Goal: Task Accomplishment & Management: Manage account settings

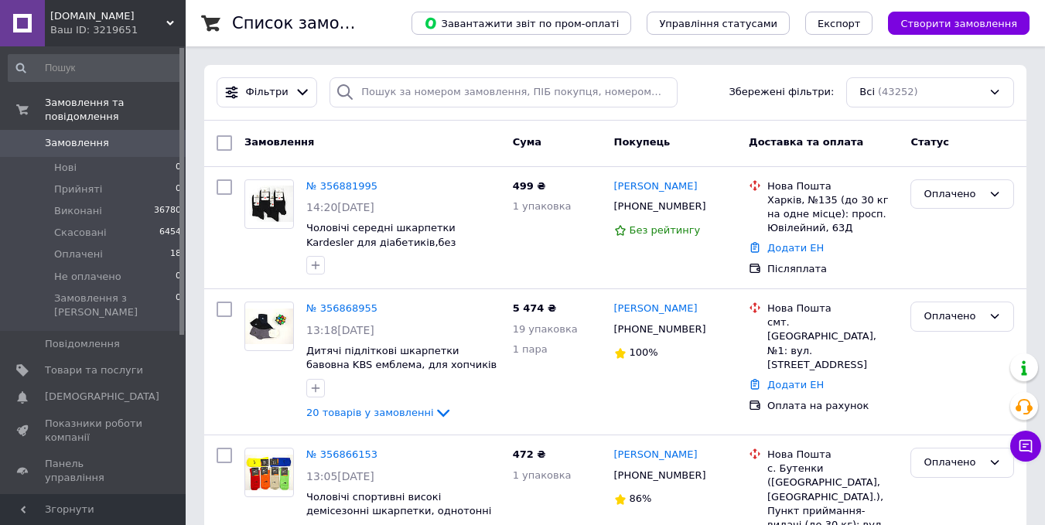
click at [115, 363] on span "Товари та послуги" at bounding box center [94, 370] width 98 height 14
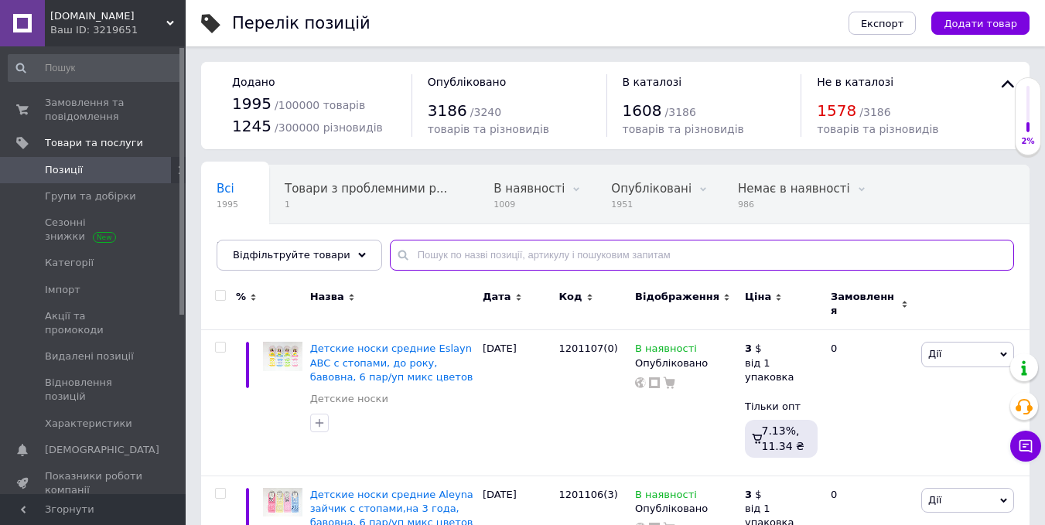
click at [496, 250] on input "text" at bounding box center [702, 255] width 624 height 31
paste input "0402048"
type input "0402048"
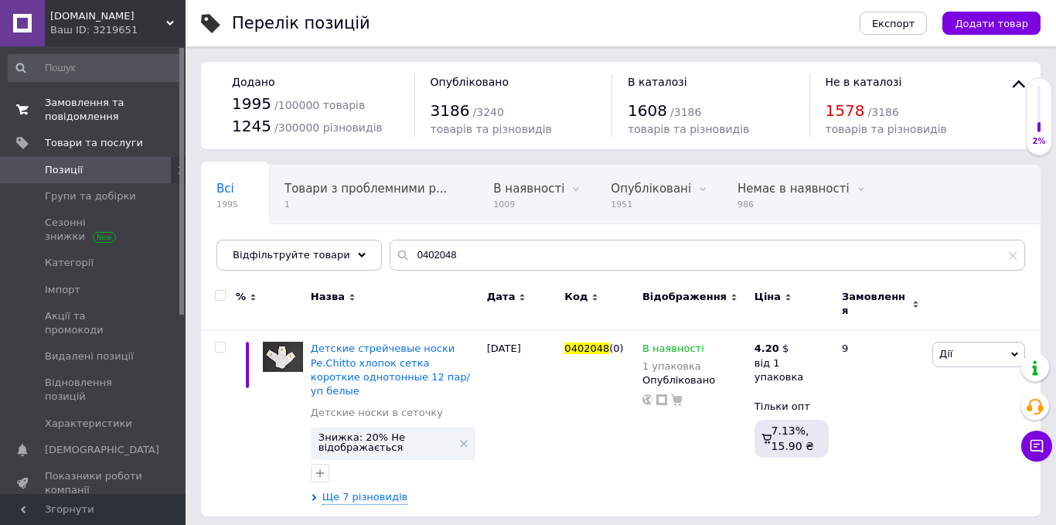
click at [90, 107] on span "Замовлення та повідомлення" at bounding box center [94, 110] width 98 height 28
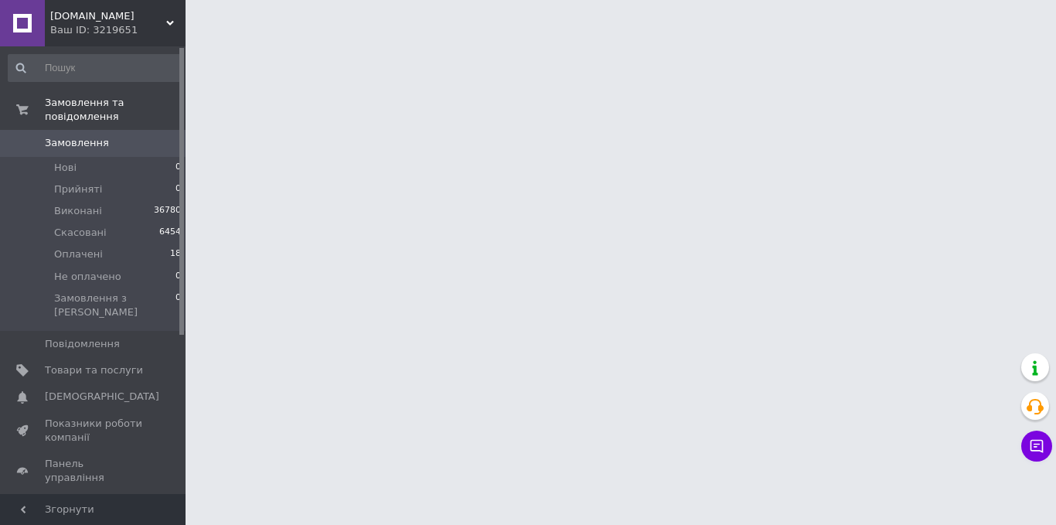
click at [97, 136] on span "Замовлення" at bounding box center [77, 143] width 64 height 14
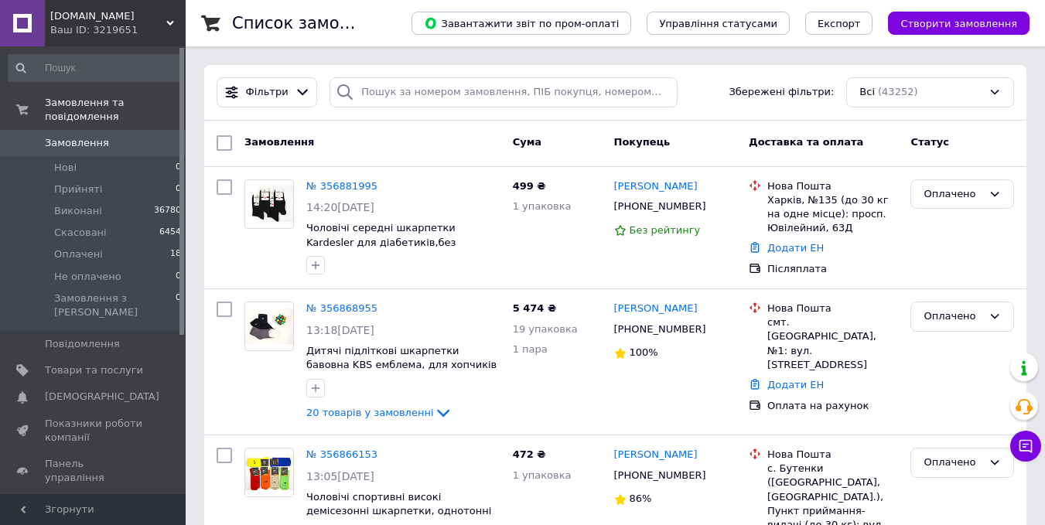
click at [220, 145] on input "checkbox" at bounding box center [224, 142] width 15 height 15
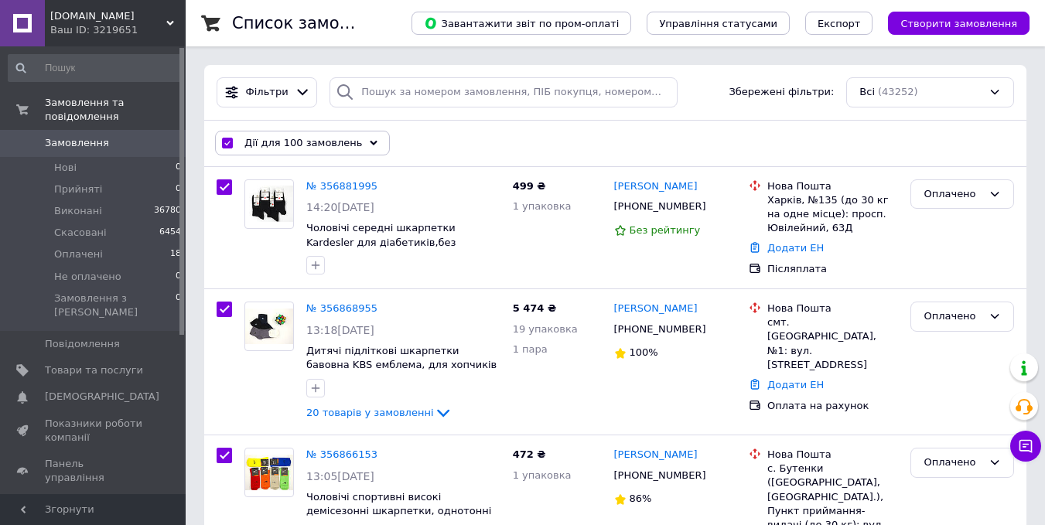
checkbox input "true"
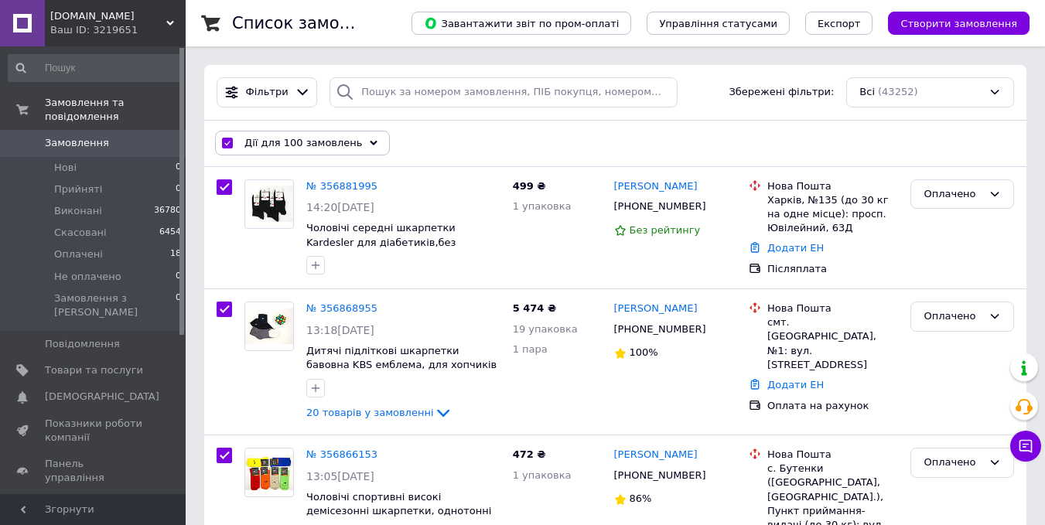
checkbox input "true"
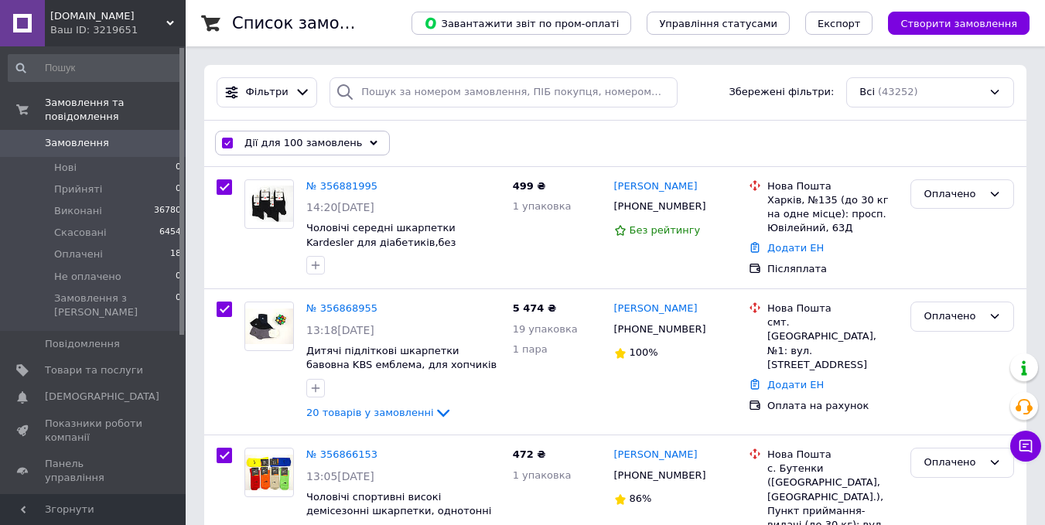
checkbox input "true"
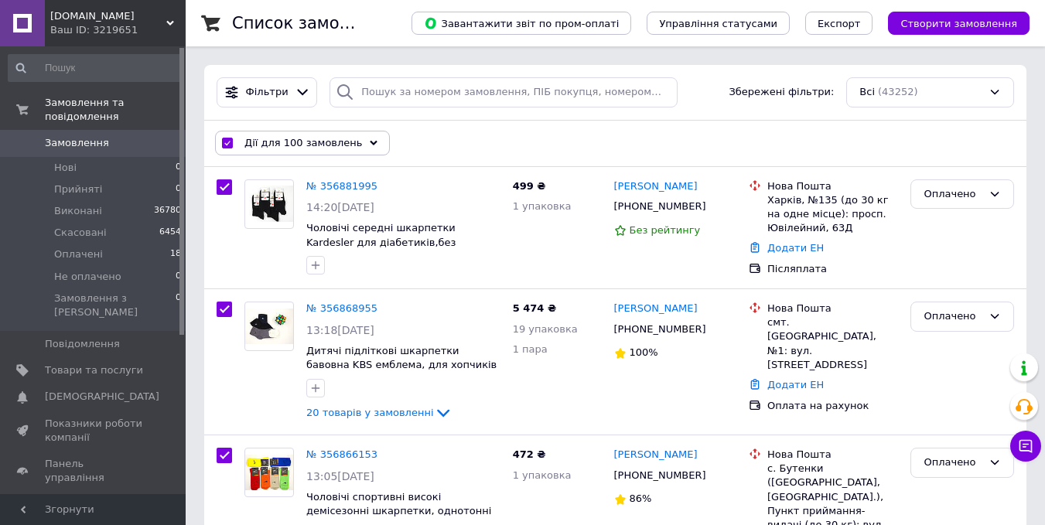
checkbox input "true"
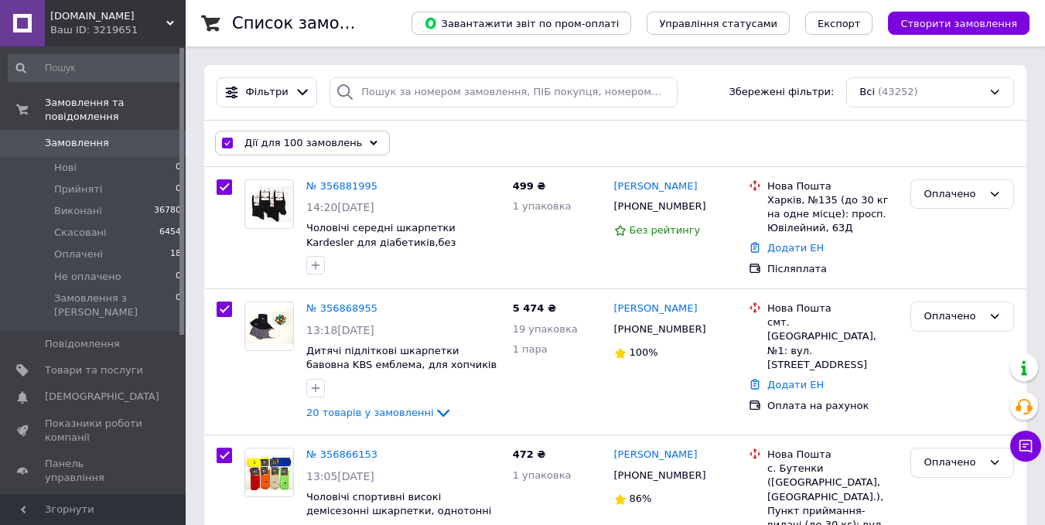
checkbox input "true"
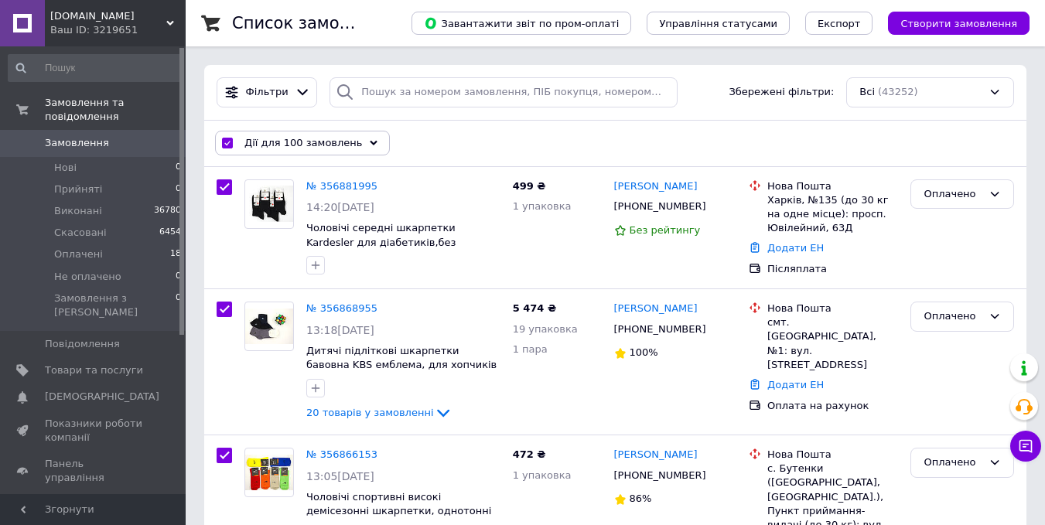
checkbox input "true"
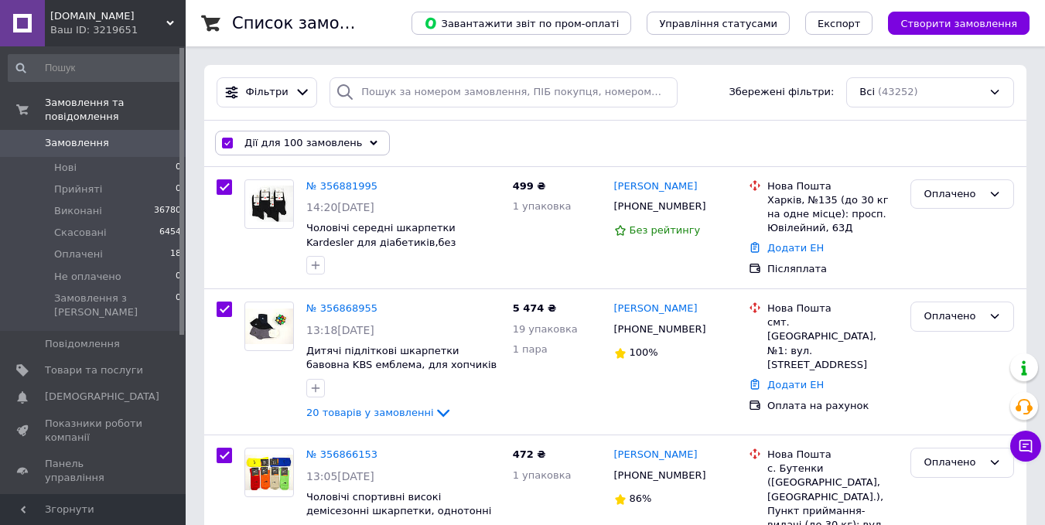
checkbox input "true"
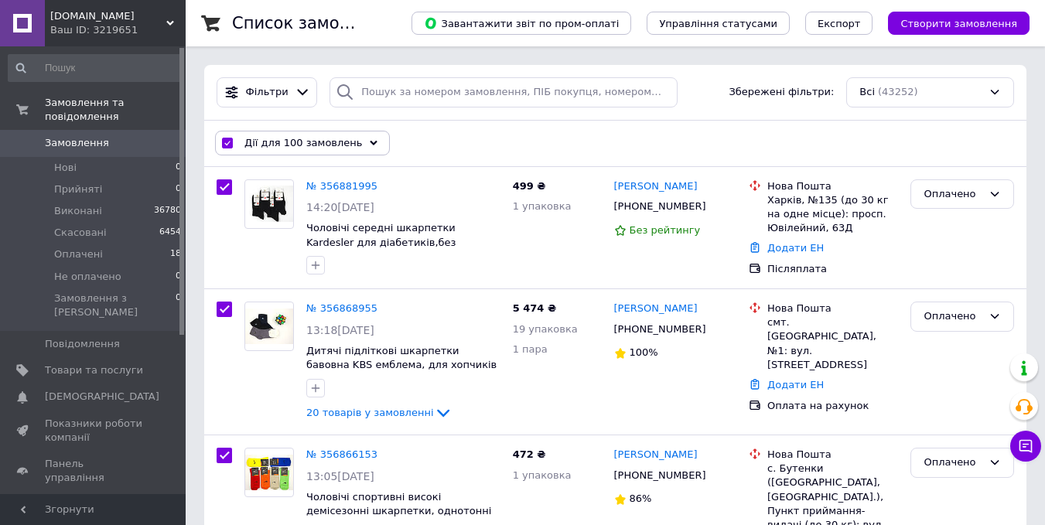
checkbox input "true"
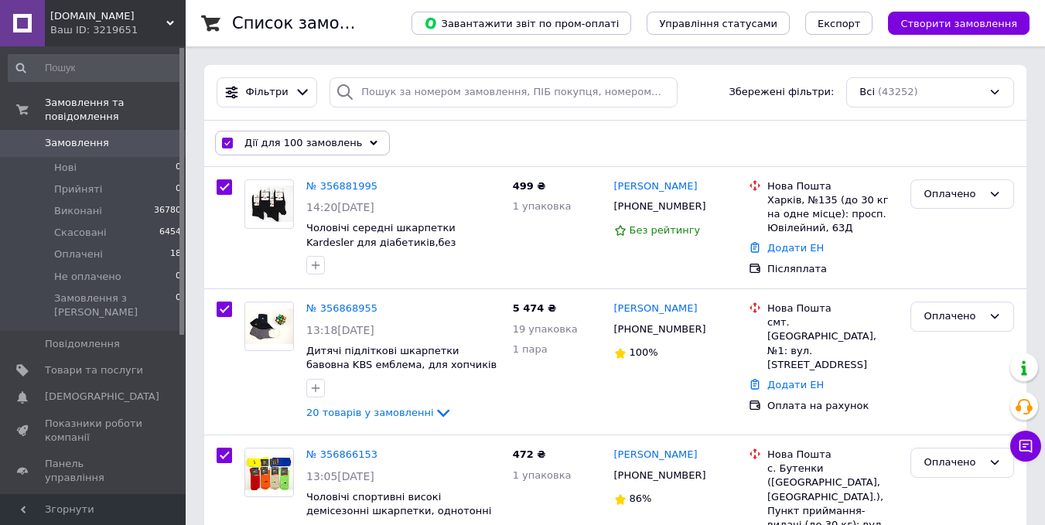
checkbox input "true"
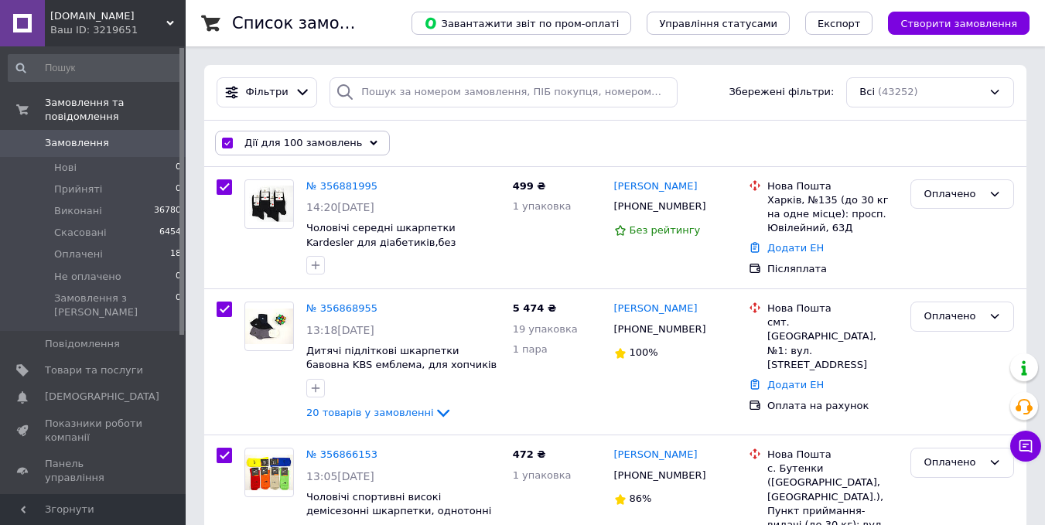
checkbox input "true"
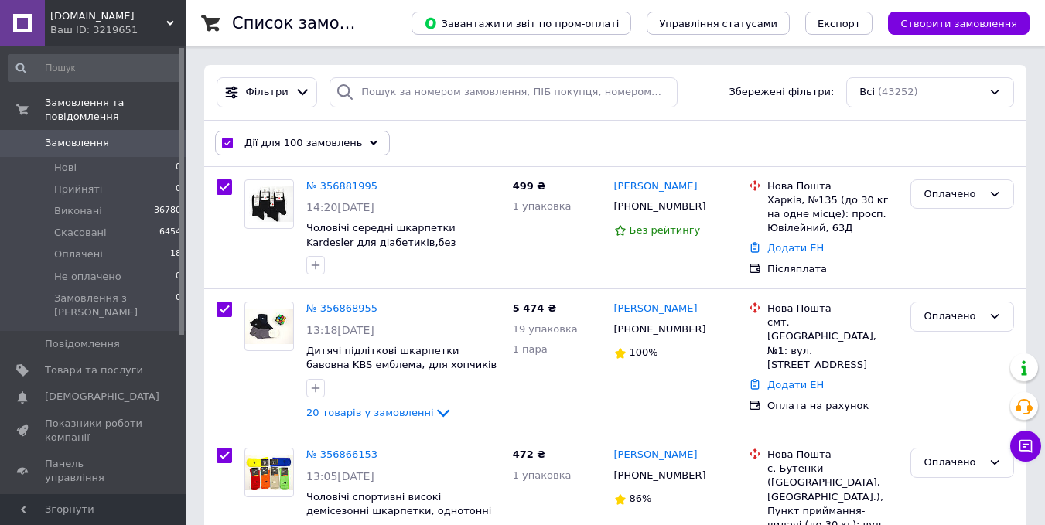
checkbox input "true"
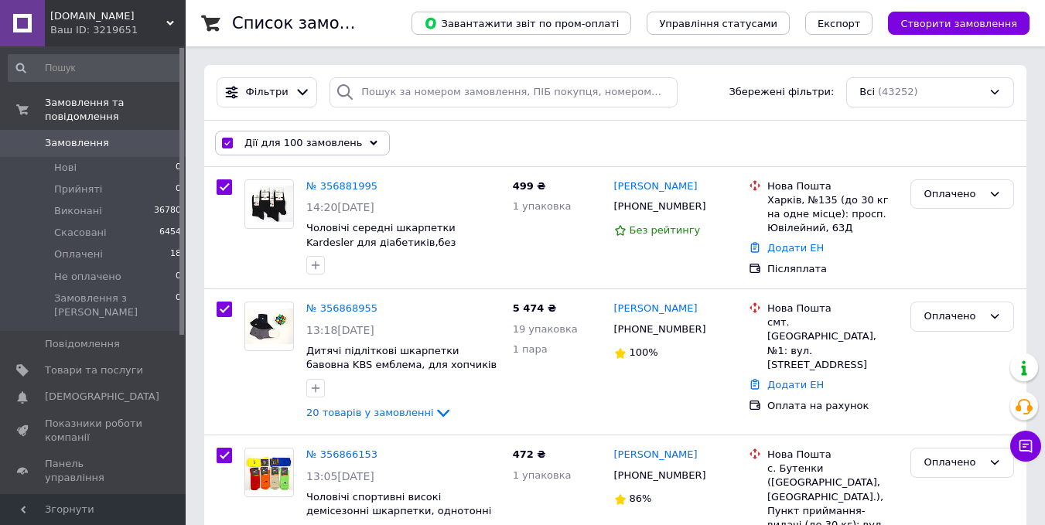
checkbox input "true"
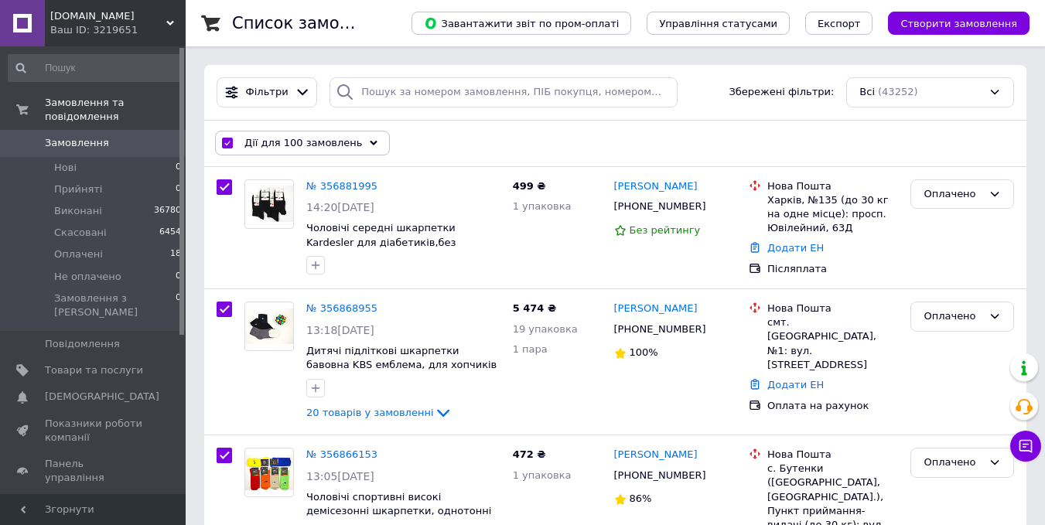
checkbox input "true"
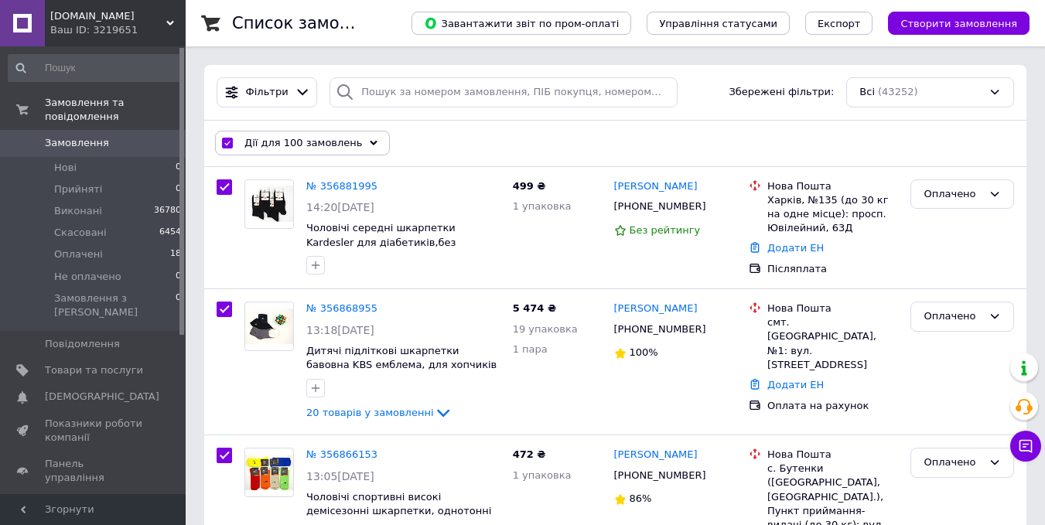
checkbox input "true"
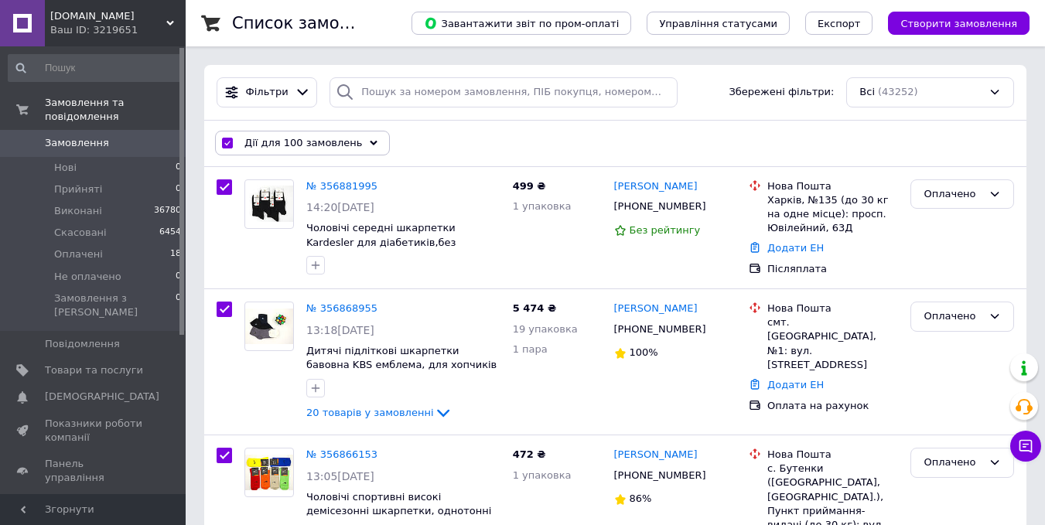
checkbox input "true"
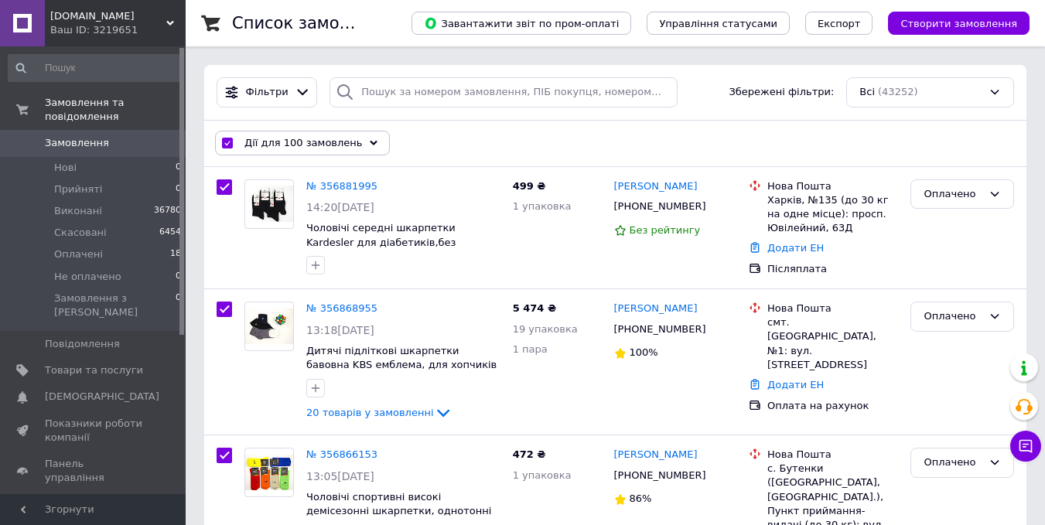
checkbox input "true"
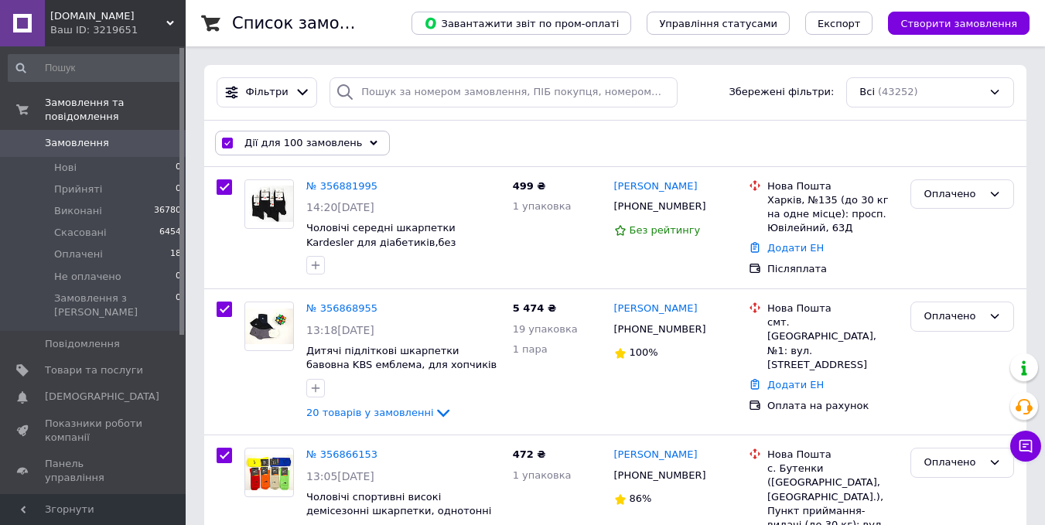
checkbox input "true"
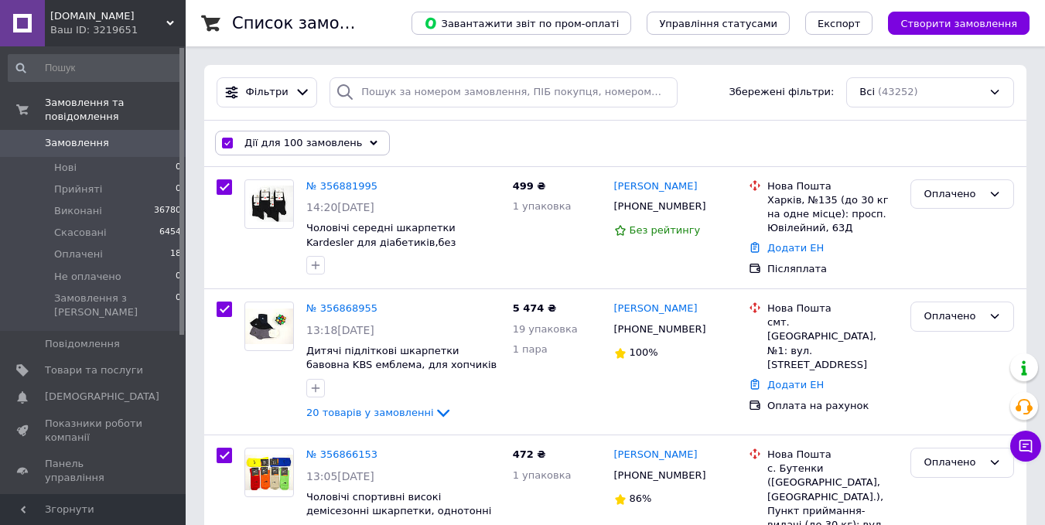
checkbox input "true"
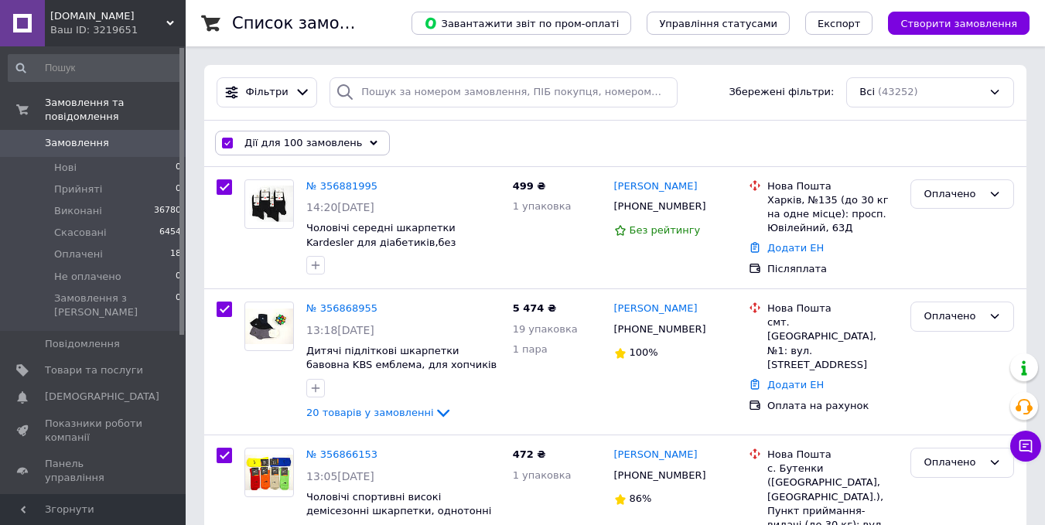
checkbox input "true"
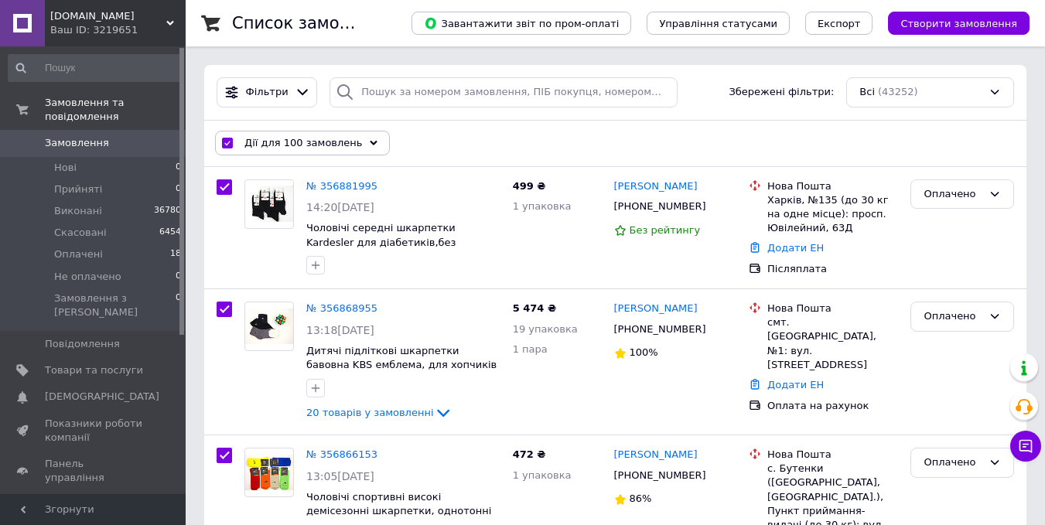
checkbox input "true"
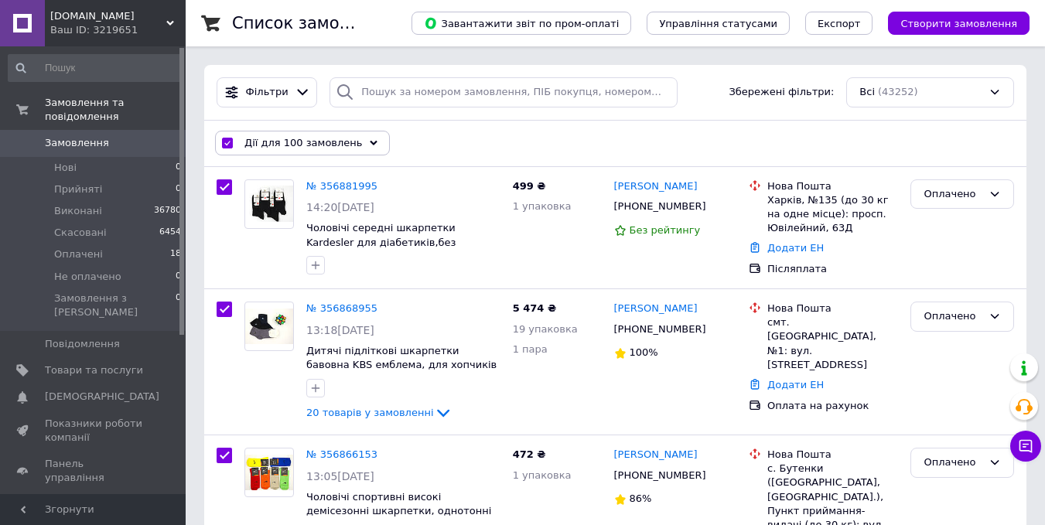
click at [225, 143] on input "checkbox" at bounding box center [227, 143] width 10 height 10
checkbox input "false"
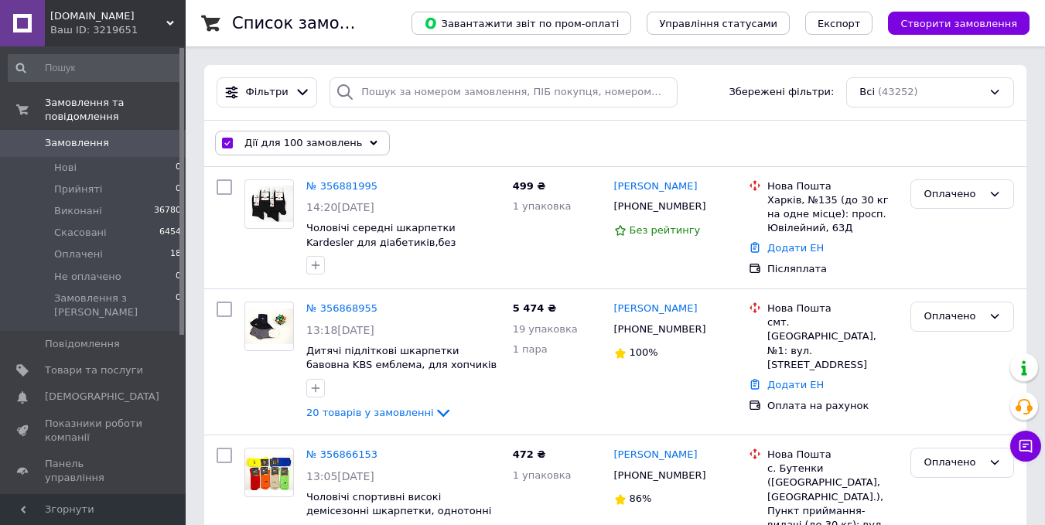
checkbox input "false"
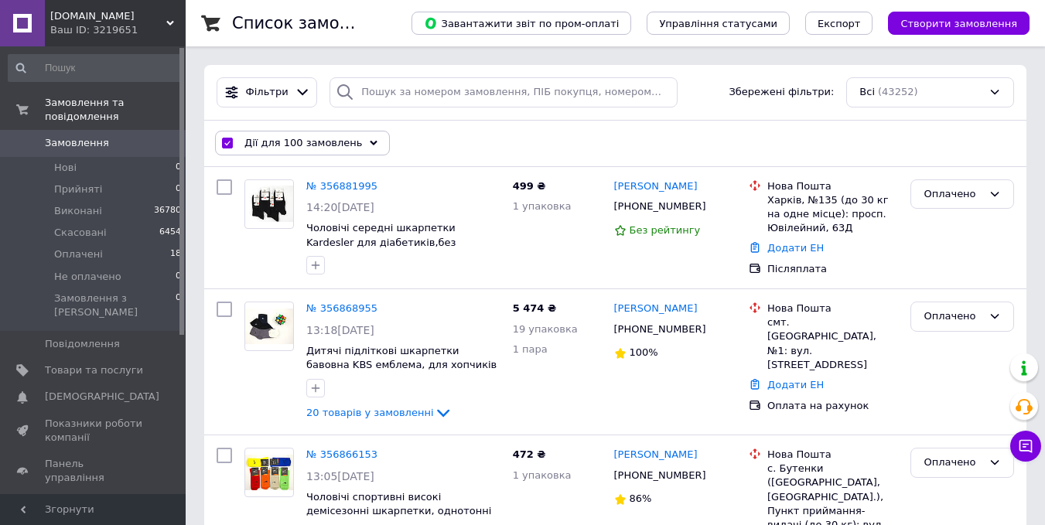
checkbox input "false"
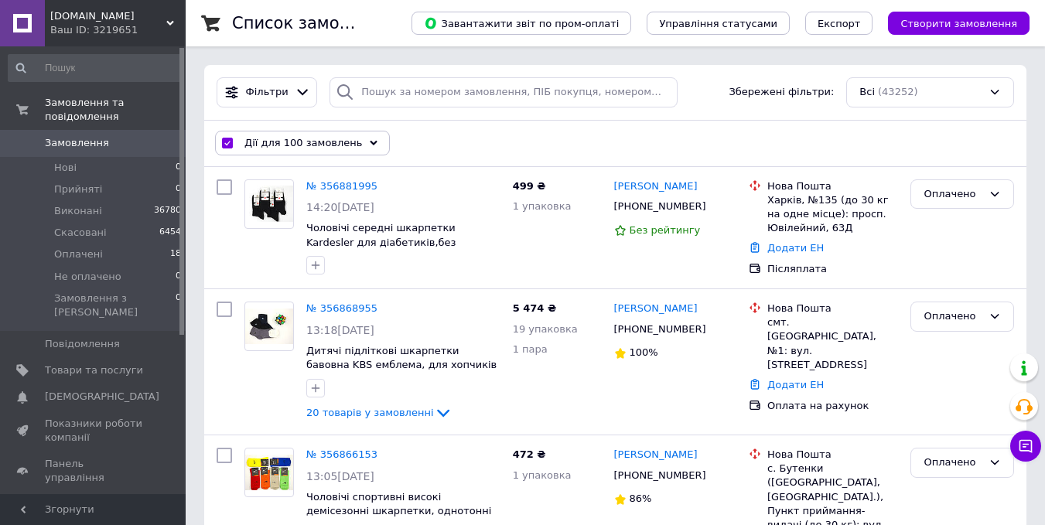
checkbox input "false"
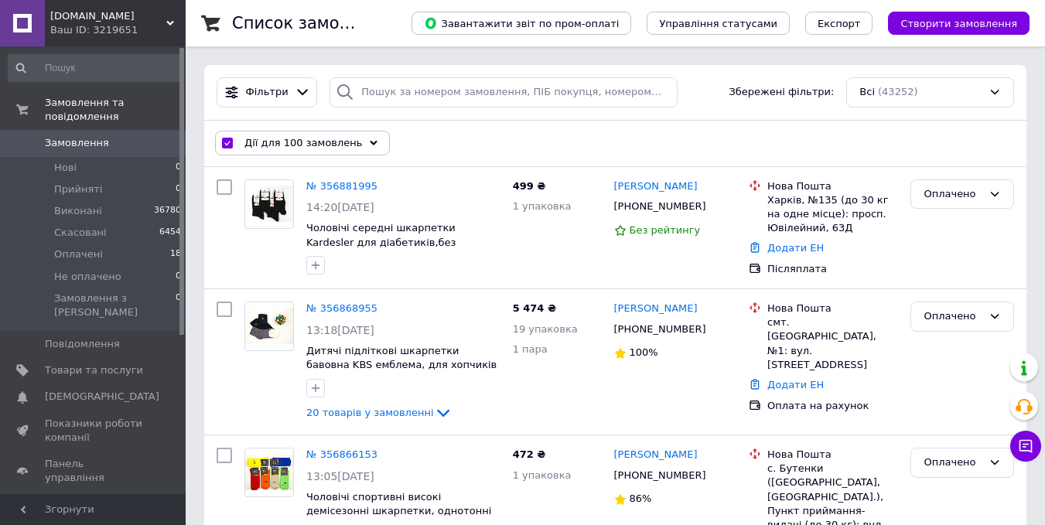
checkbox input "false"
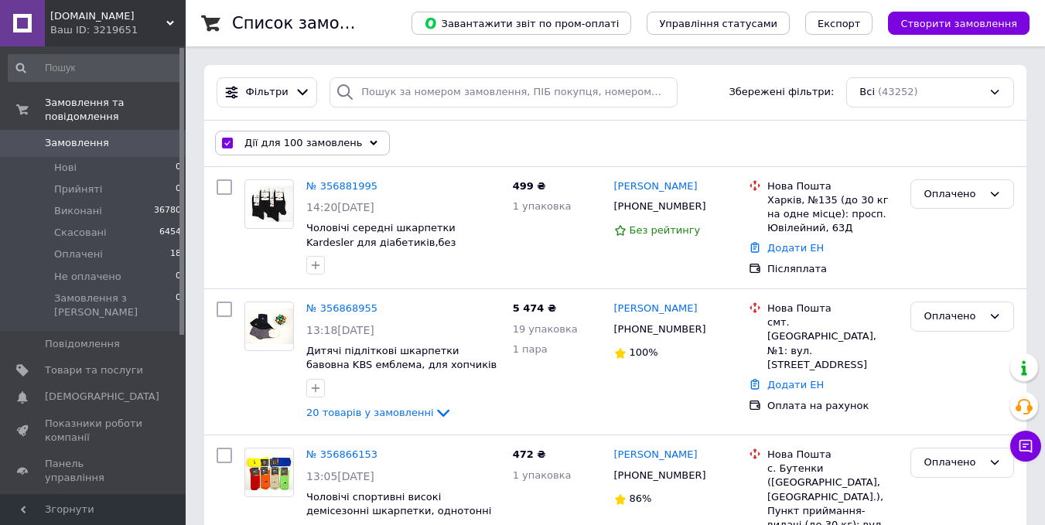
checkbox input "false"
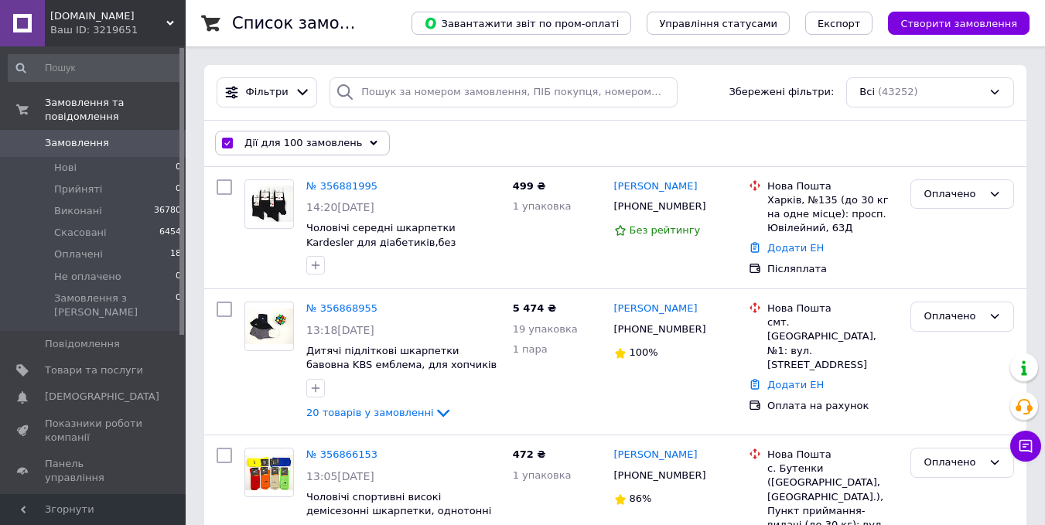
checkbox input "false"
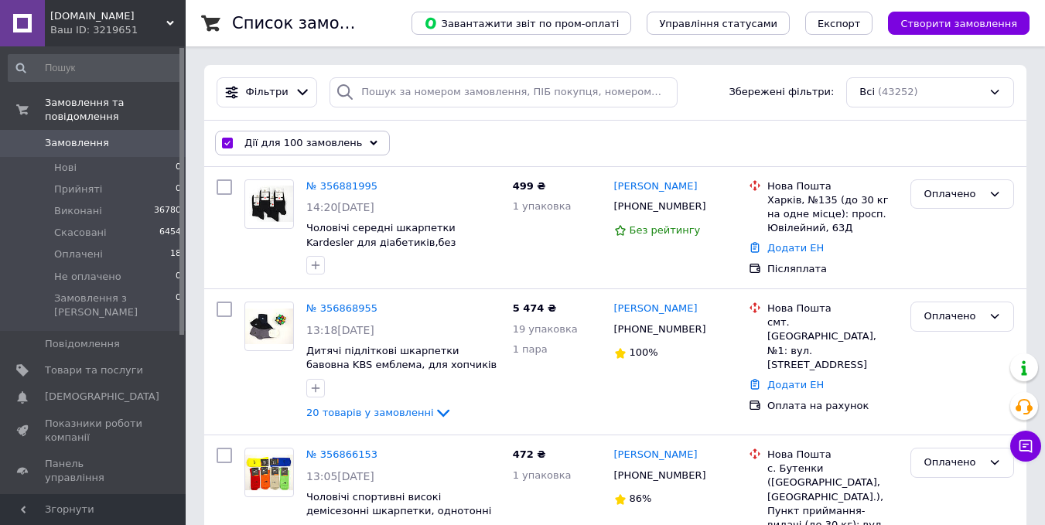
checkbox input "false"
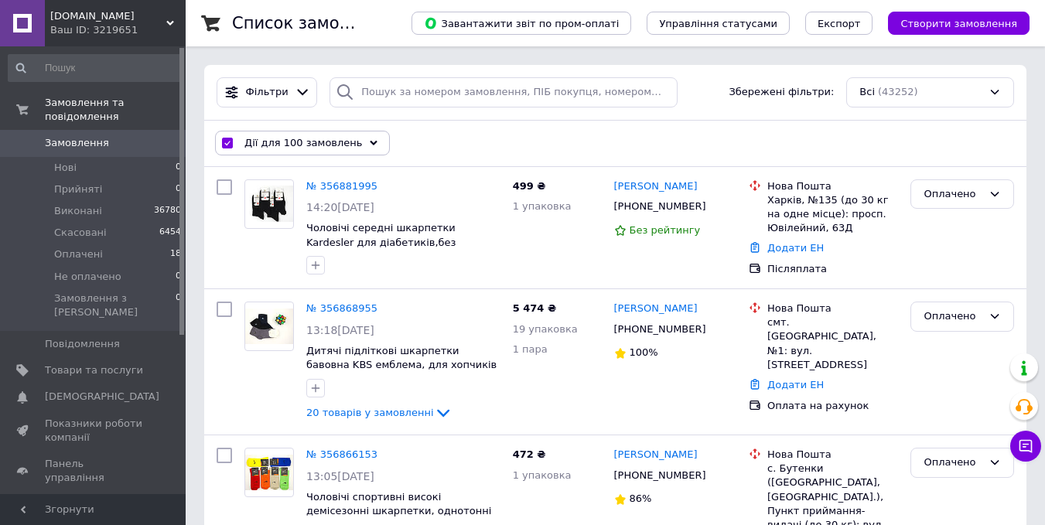
checkbox input "false"
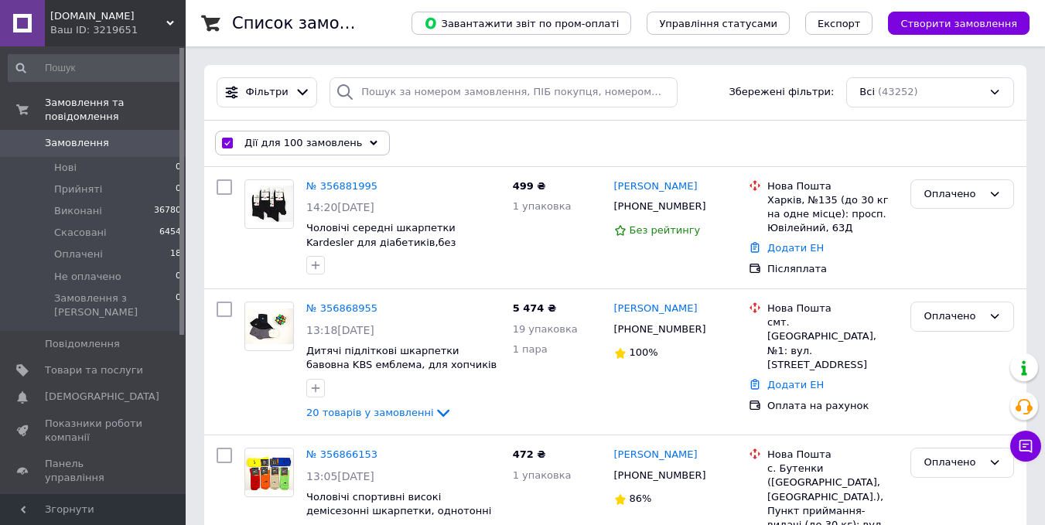
checkbox input "false"
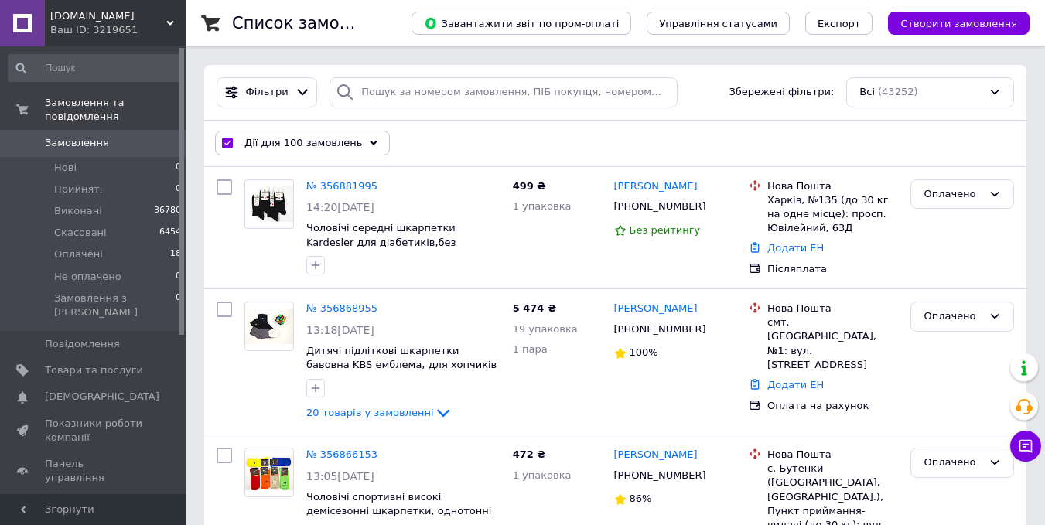
checkbox input "false"
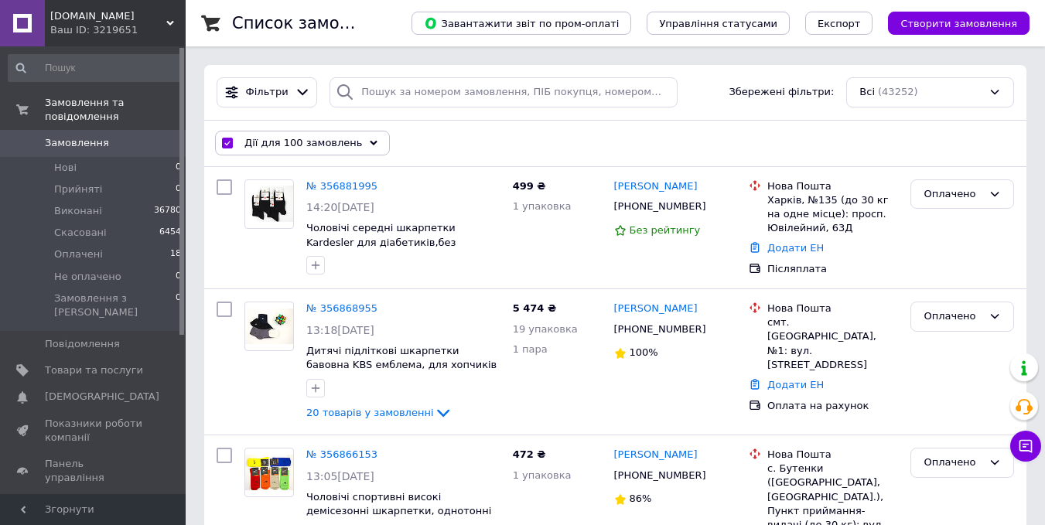
checkbox input "false"
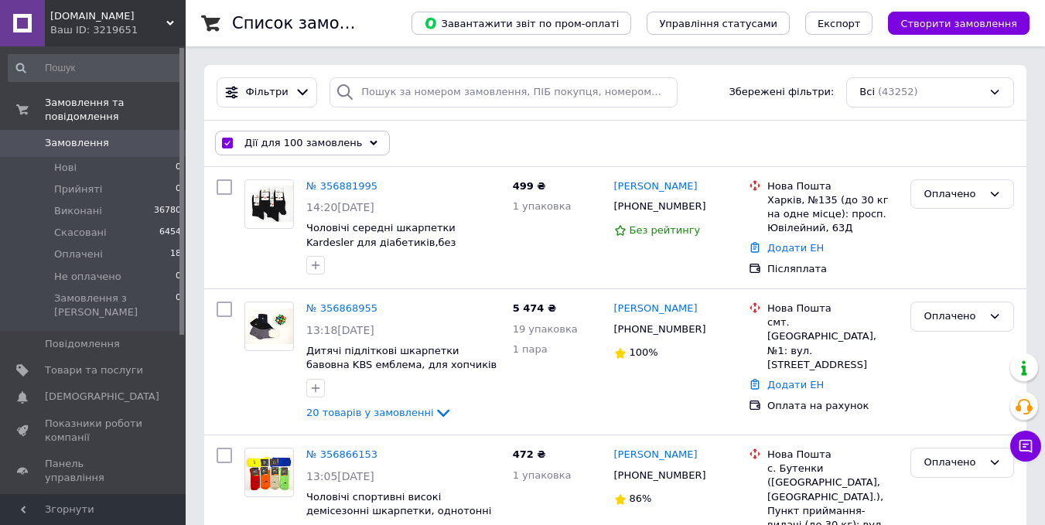
checkbox input "false"
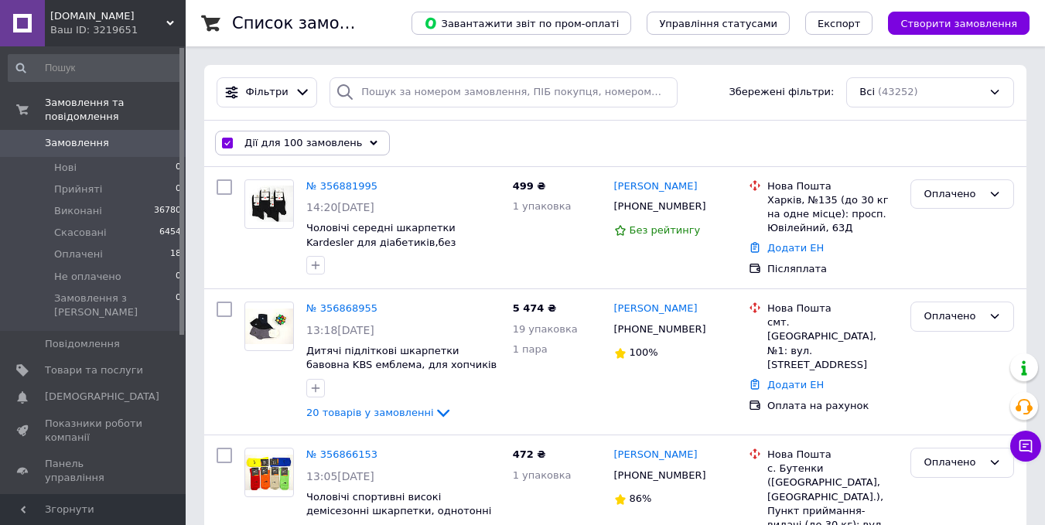
checkbox input "false"
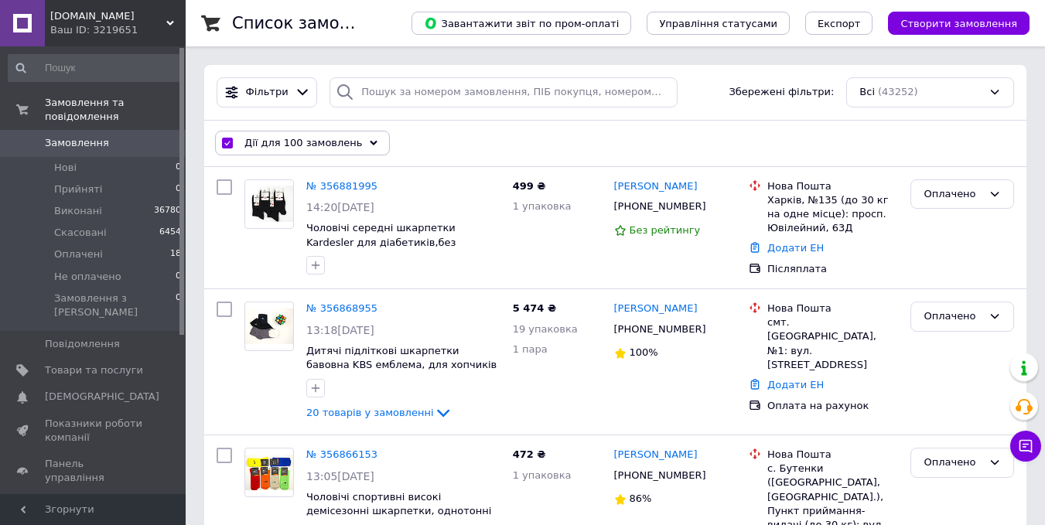
checkbox input "false"
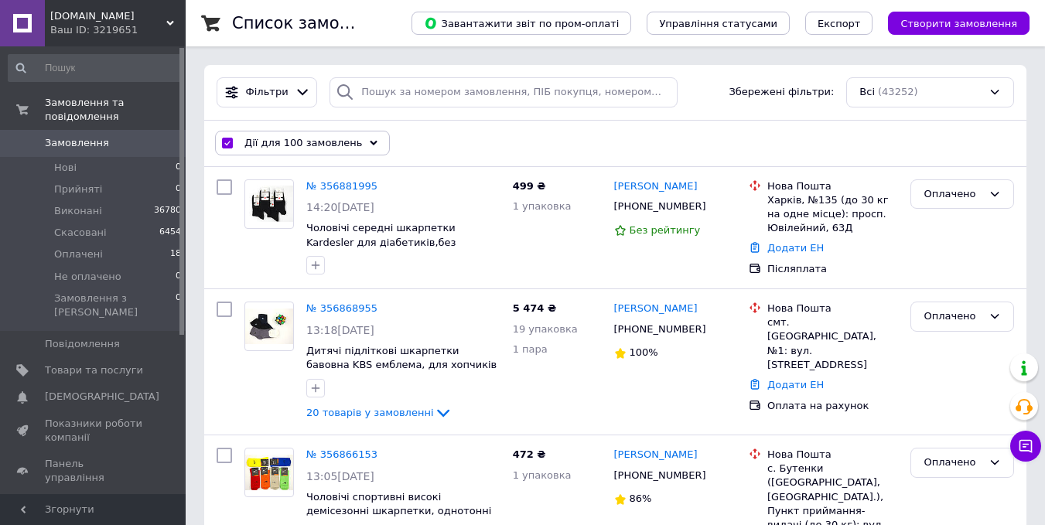
checkbox input "false"
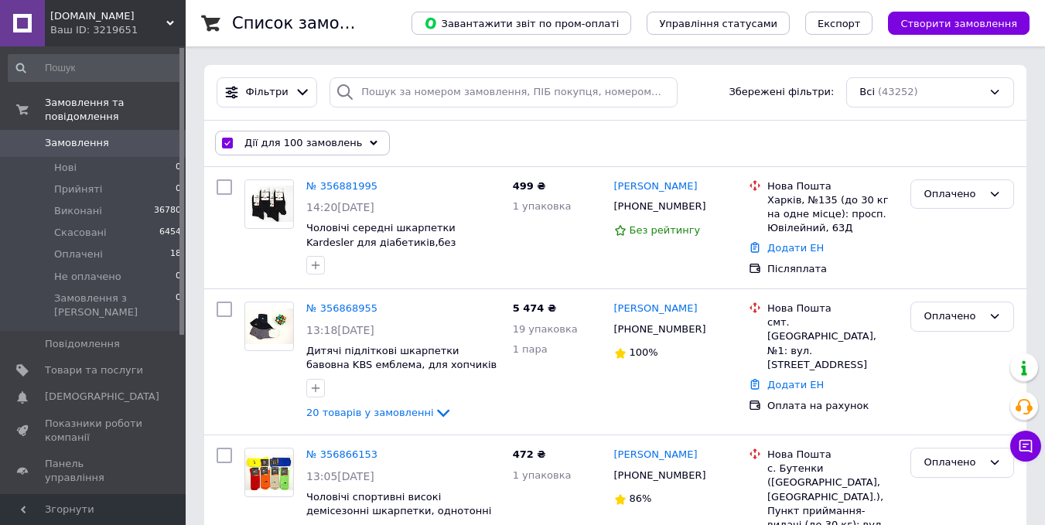
checkbox input "false"
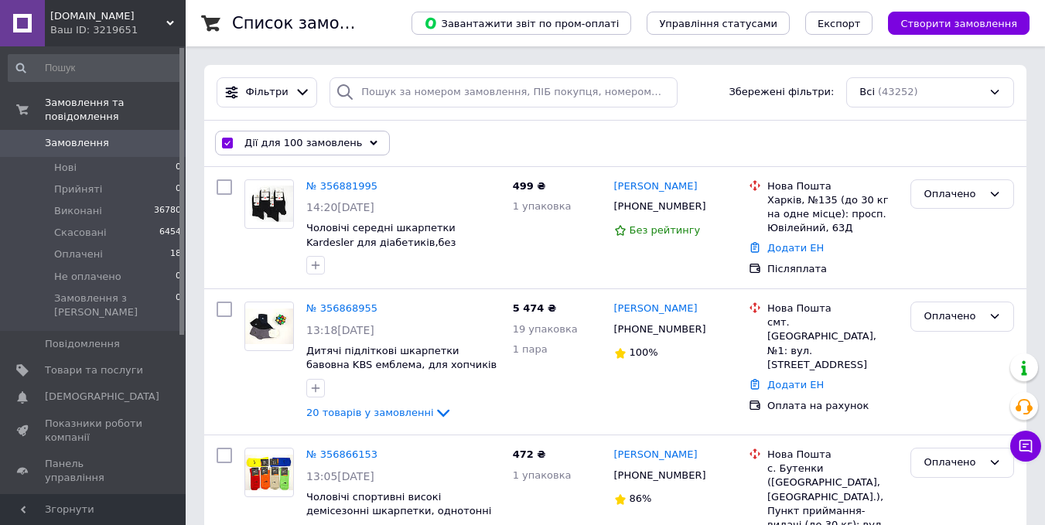
checkbox input "false"
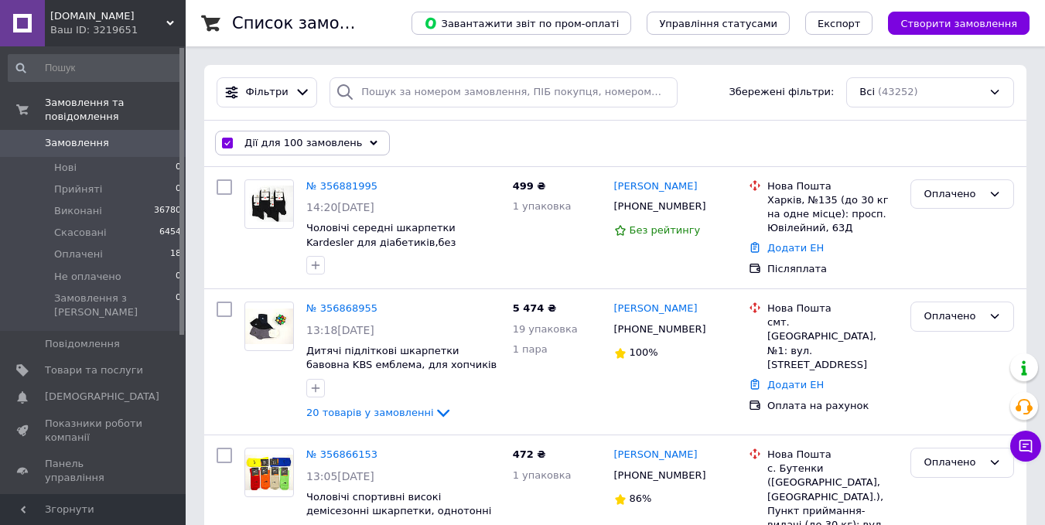
checkbox input "false"
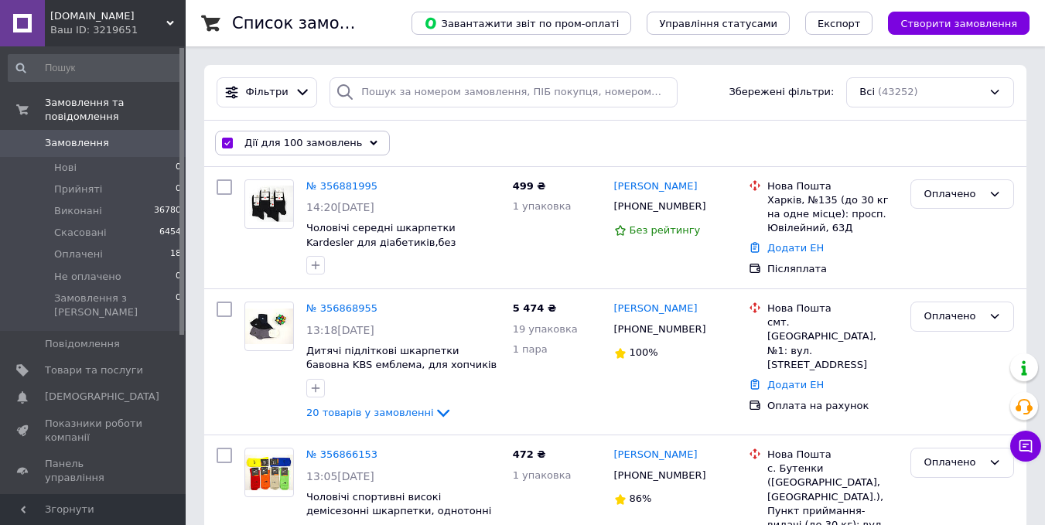
checkbox input "false"
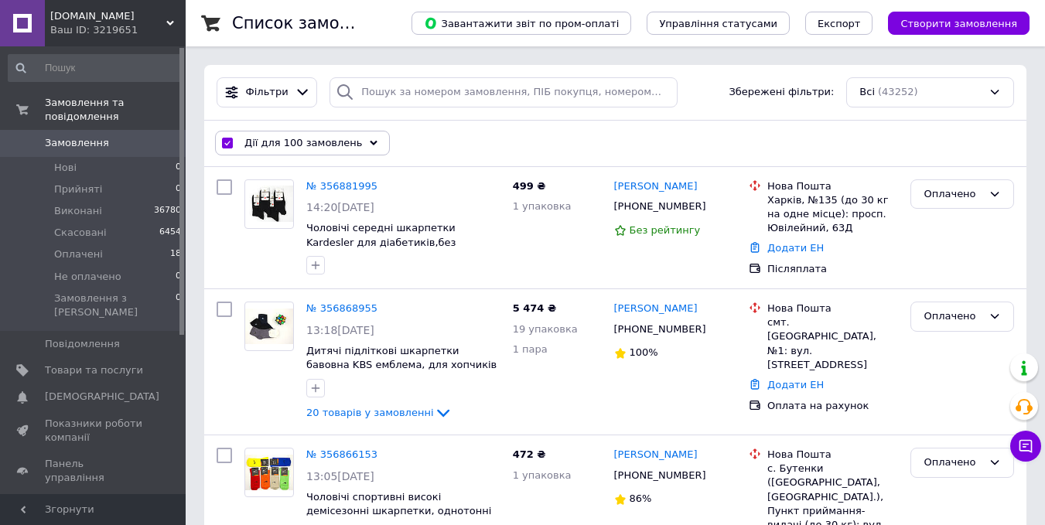
checkbox input "false"
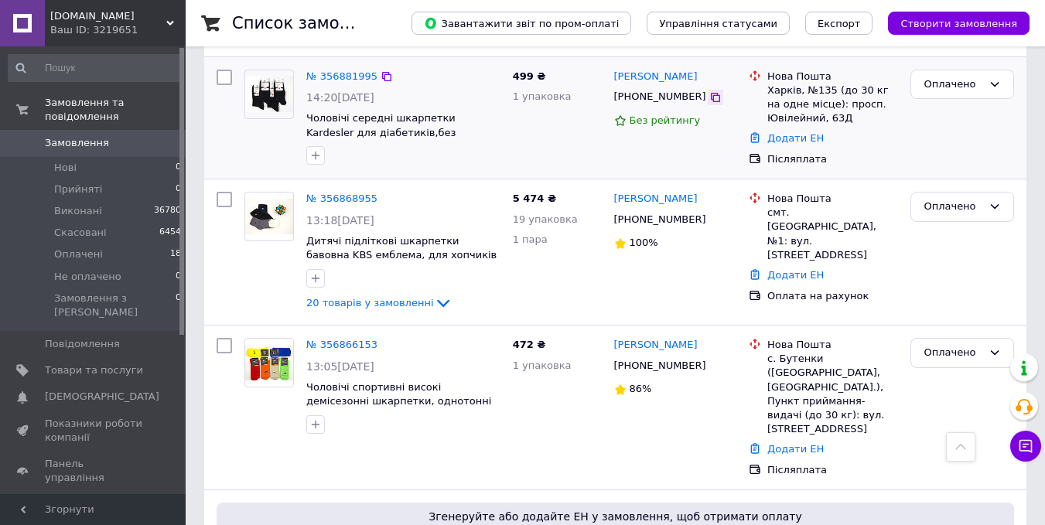
scroll to position [77, 0]
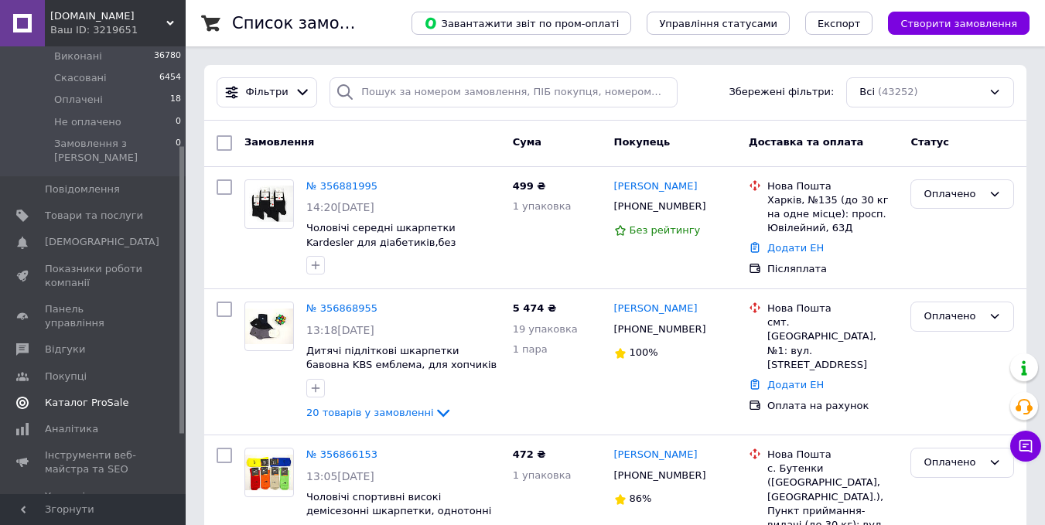
click at [89, 396] on span "Каталог ProSale" at bounding box center [87, 403] width 84 height 14
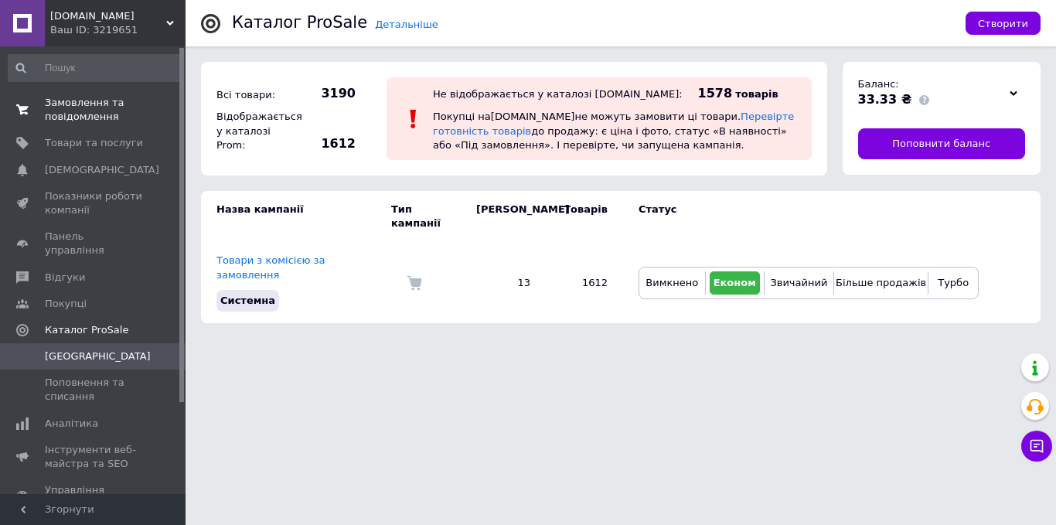
click at [114, 109] on span "Замовлення та повідомлення" at bounding box center [94, 110] width 98 height 28
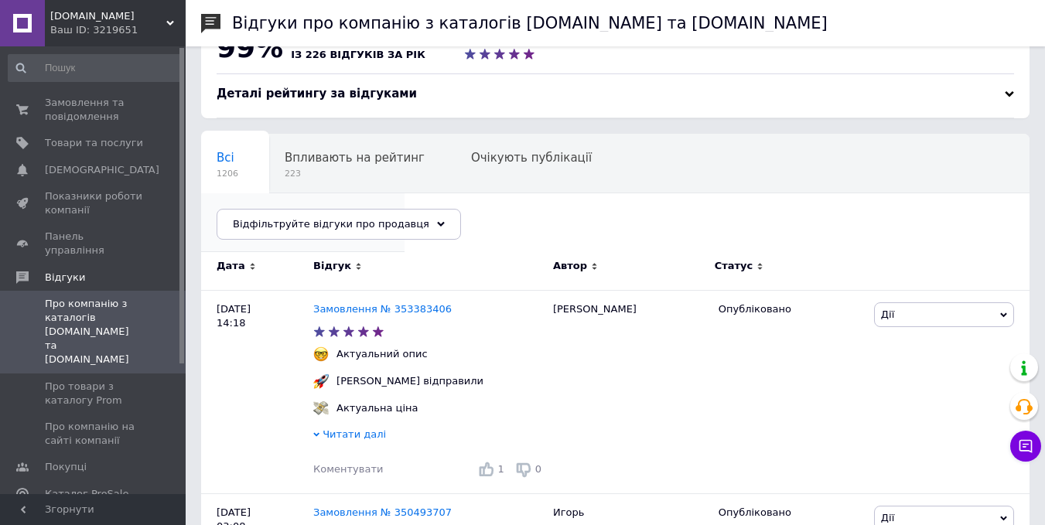
scroll to position [77, 0]
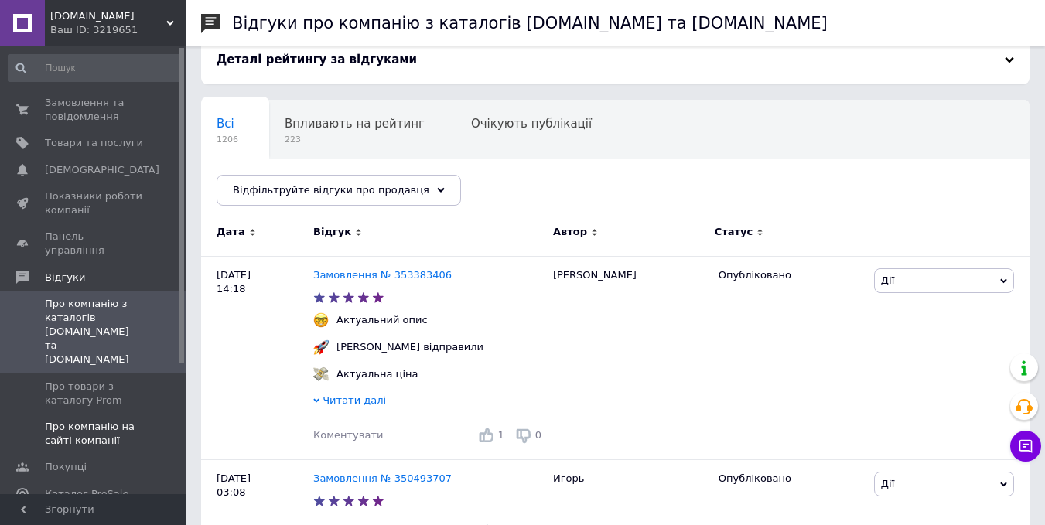
click at [71, 420] on span "Про компанію на сайті компанії" at bounding box center [94, 434] width 98 height 28
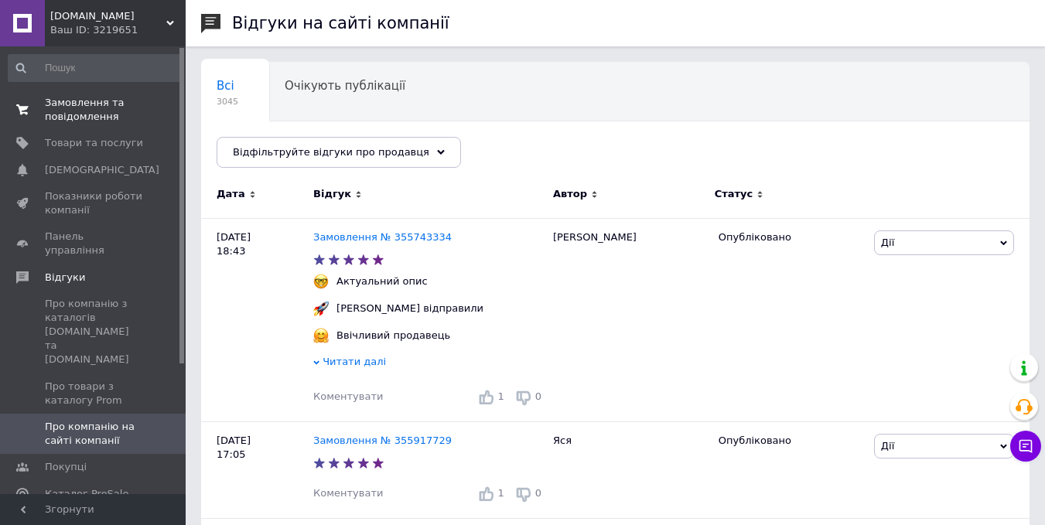
click at [86, 105] on span "Замовлення та повідомлення" at bounding box center [94, 110] width 98 height 28
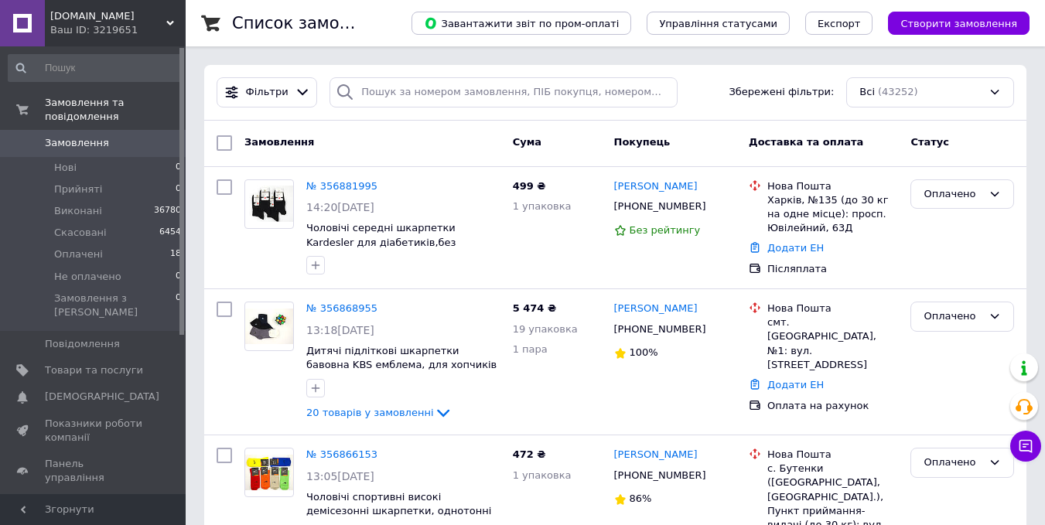
click at [80, 247] on span "Оплачені" at bounding box center [78, 254] width 49 height 14
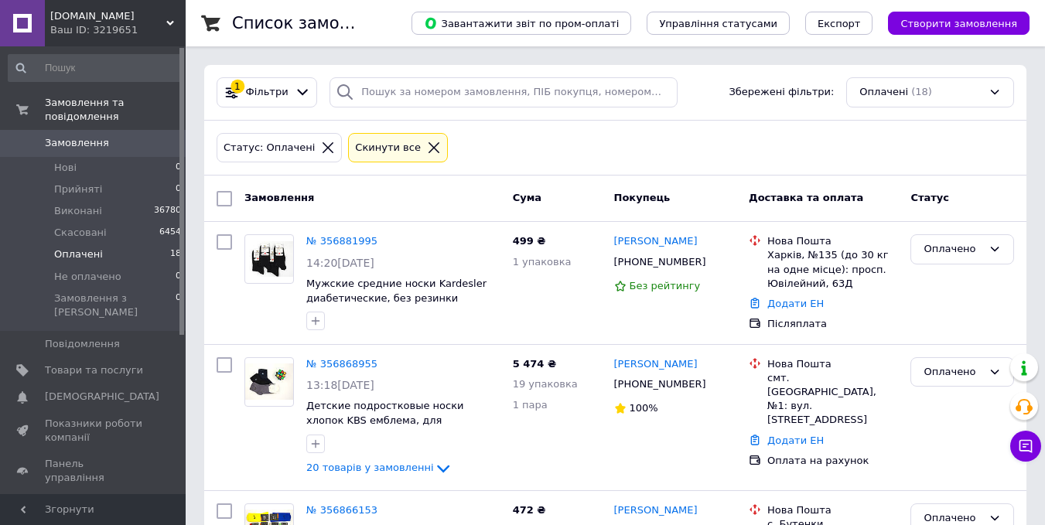
click at [95, 136] on span "Замовлення" at bounding box center [77, 143] width 64 height 14
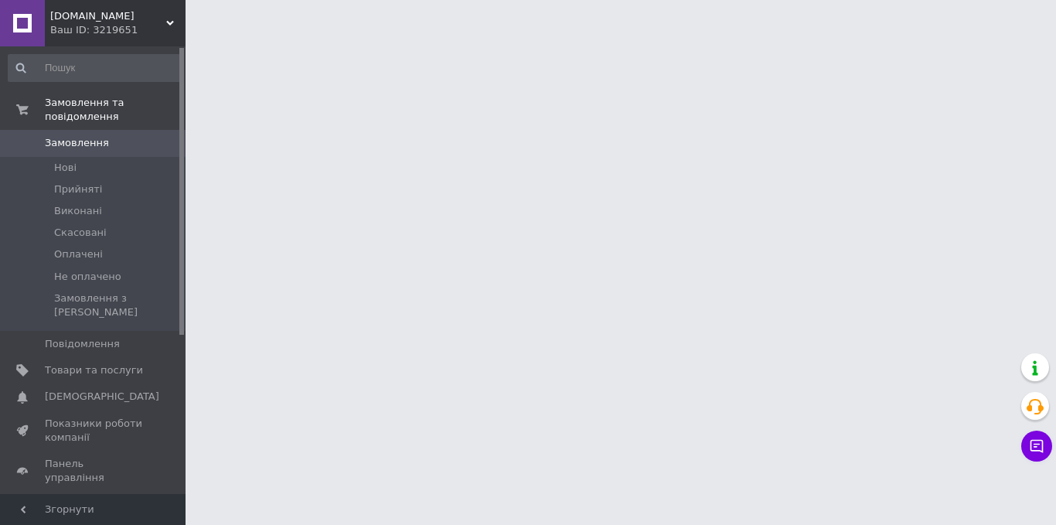
drag, startPoint x: 183, startPoint y: 310, endPoint x: 186, endPoint y: 128, distance: 182.5
click at [186, 39] on html "[DOMAIN_NAME] Ваш ID: 3219651 Сайт [DOMAIN_NAME] Кабінет покупця Перевірити ста…" at bounding box center [528, 19] width 1056 height 39
